Goal: Task Accomplishment & Management: Use online tool/utility

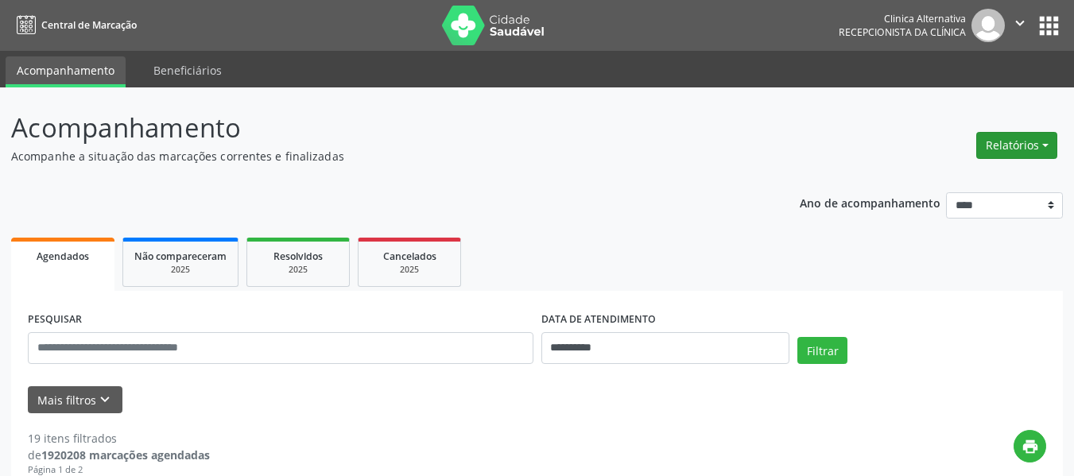
click at [1017, 139] on button "Relatórios" at bounding box center [1016, 145] width 81 height 27
click at [955, 176] on link "Agendamentos" at bounding box center [972, 179] width 171 height 22
select select "*"
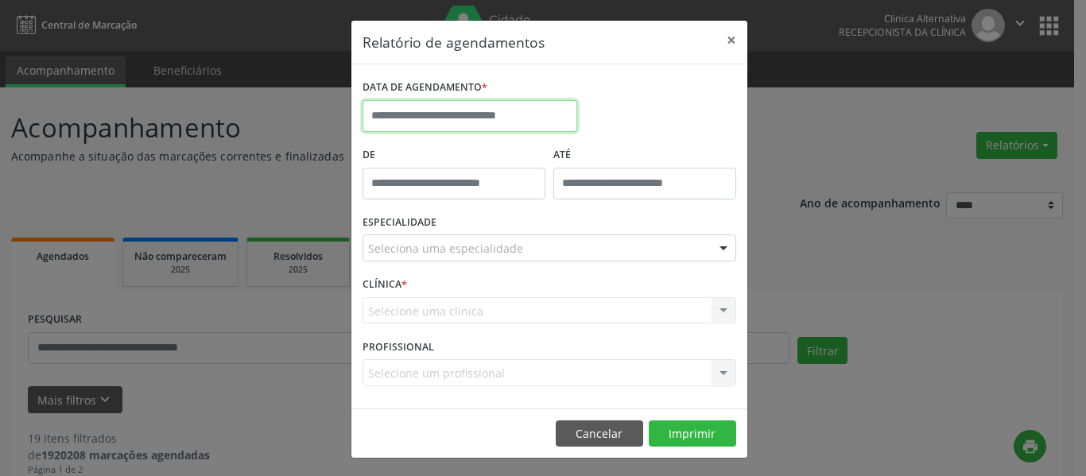
click at [515, 114] on input "text" at bounding box center [469, 116] width 215 height 32
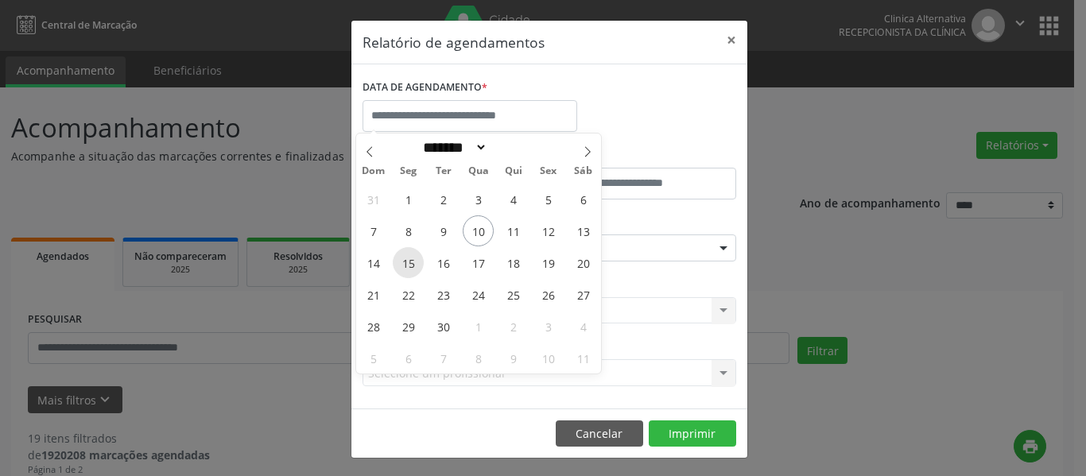
click at [410, 265] on span "15" at bounding box center [408, 262] width 31 height 31
type input "**********"
click at [411, 259] on span "15" at bounding box center [408, 262] width 31 height 31
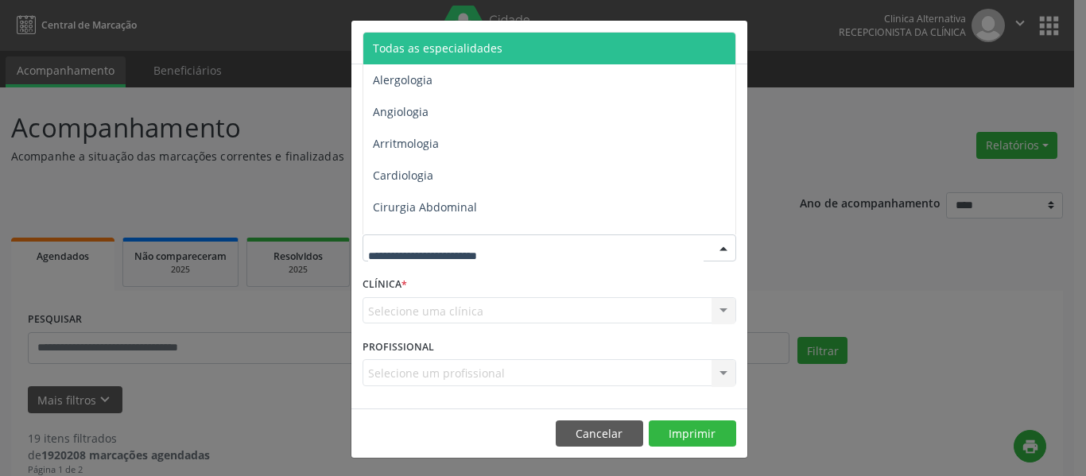
click at [411, 259] on div at bounding box center [549, 247] width 374 height 27
click at [518, 39] on span "Todas as especialidades" at bounding box center [550, 49] width 374 height 32
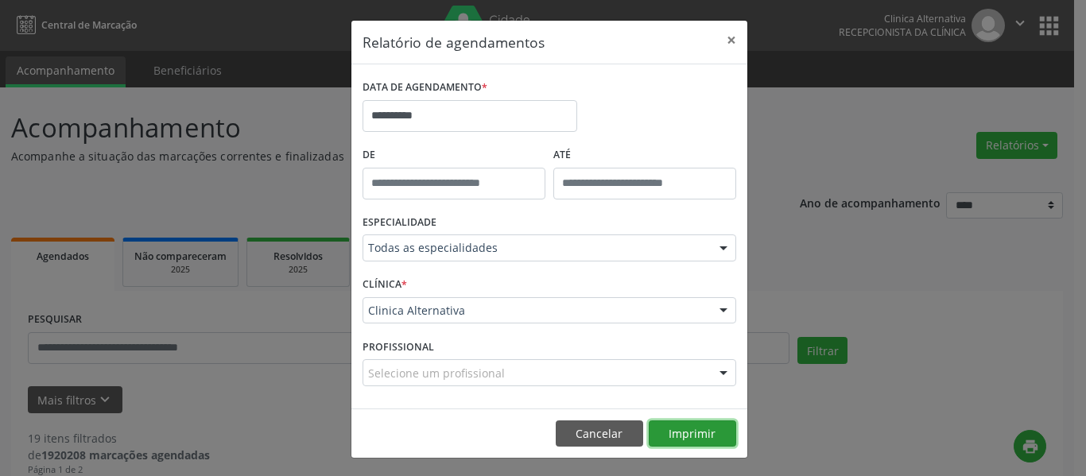
click at [700, 429] on button "Imprimir" at bounding box center [692, 433] width 87 height 27
